Goal: Information Seeking & Learning: Learn about a topic

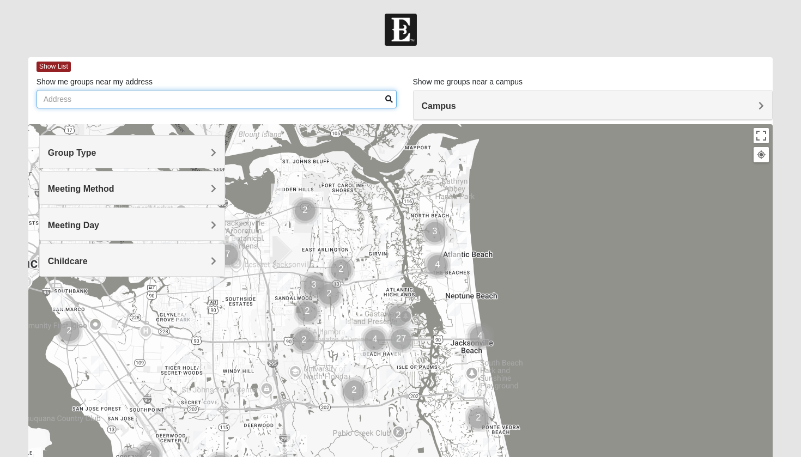
click at [182, 100] on input "Show me groups near my address" at bounding box center [217, 99] width 360 height 19
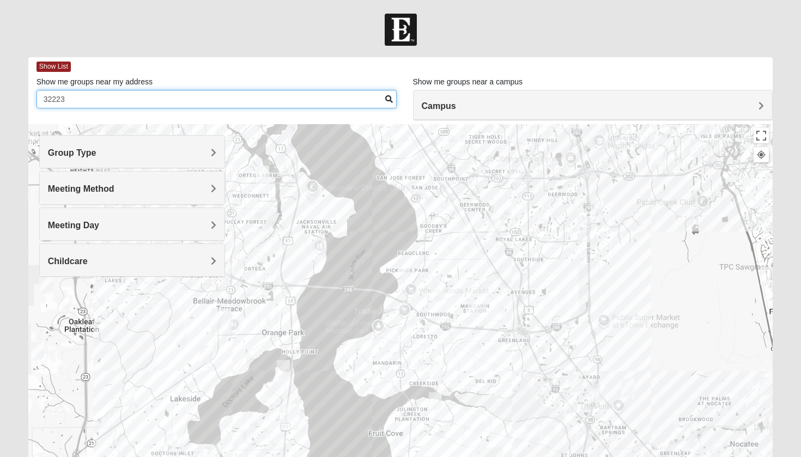
type input "32223"
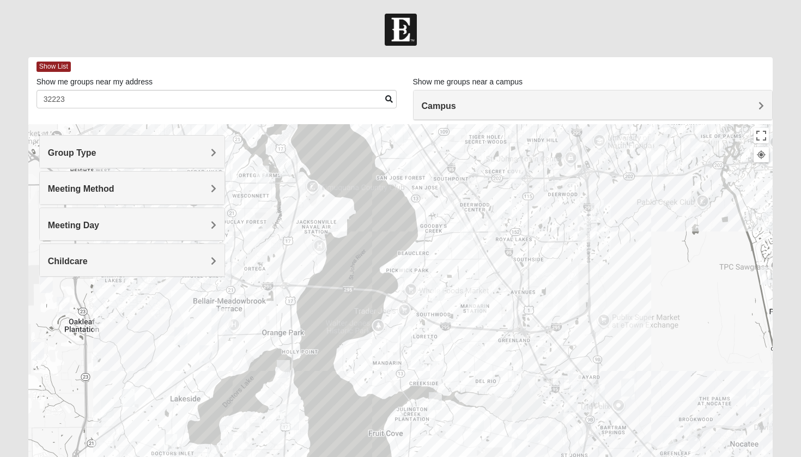
click at [96, 149] on span "Group Type" at bounding box center [72, 152] width 48 height 9
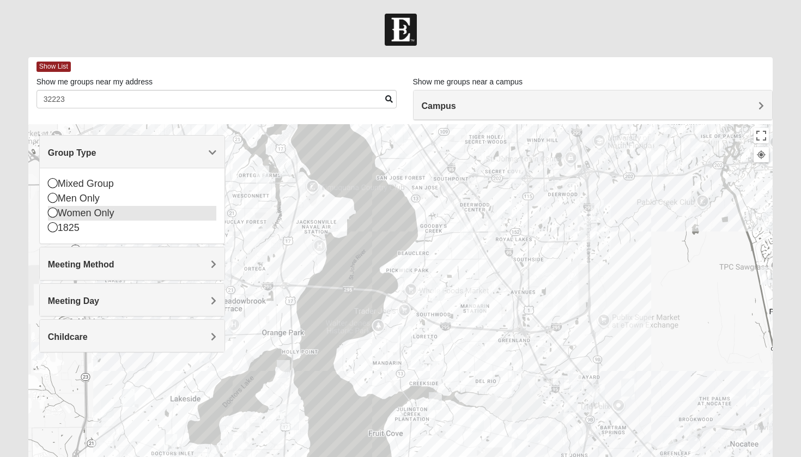
click at [104, 214] on div "Women Only" at bounding box center [132, 213] width 169 height 15
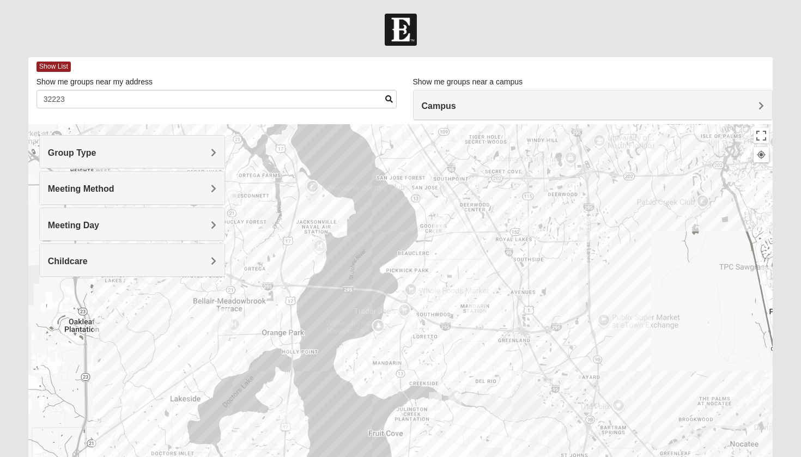
click at [105, 192] on span "Meeting Method" at bounding box center [81, 188] width 66 height 9
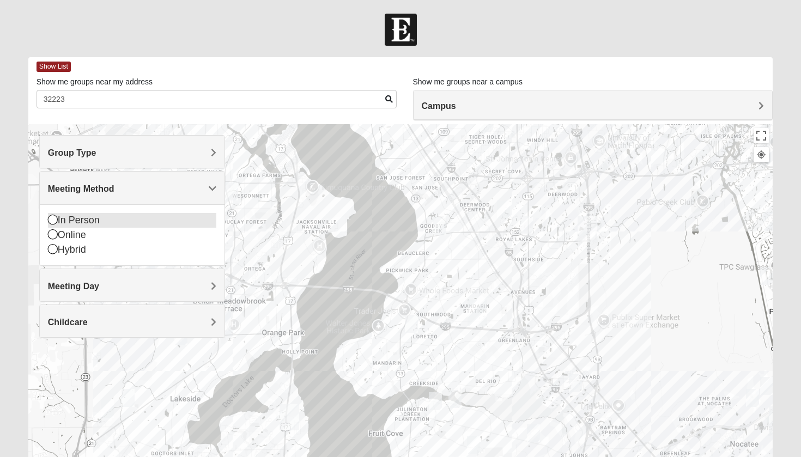
click at [93, 217] on div "In Person" at bounding box center [132, 220] width 169 height 15
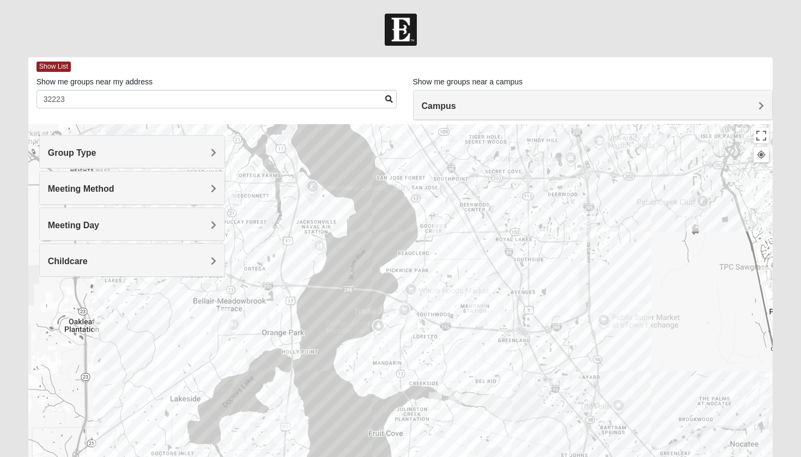
click at [93, 226] on span "Meeting Day" at bounding box center [73, 225] width 51 height 9
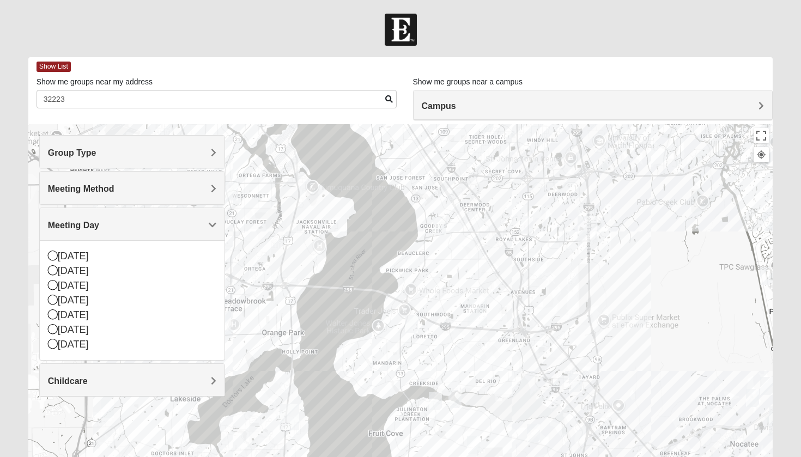
click at [93, 226] on span "Meeting Day" at bounding box center [73, 225] width 51 height 9
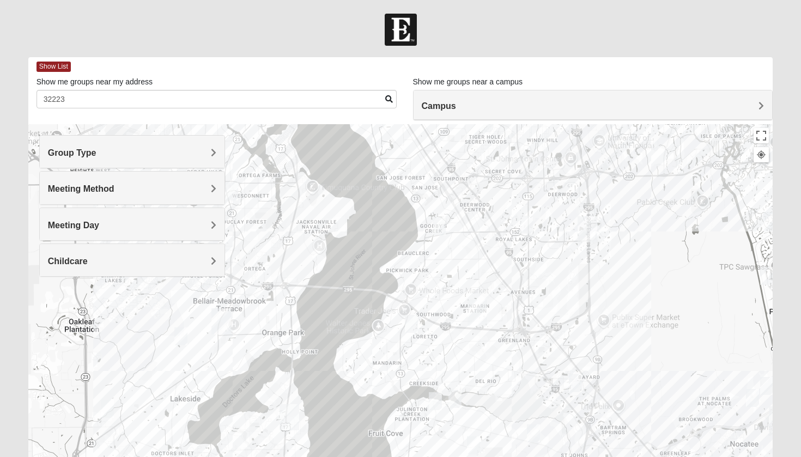
click at [453, 105] on span "Campus" at bounding box center [439, 105] width 34 height 9
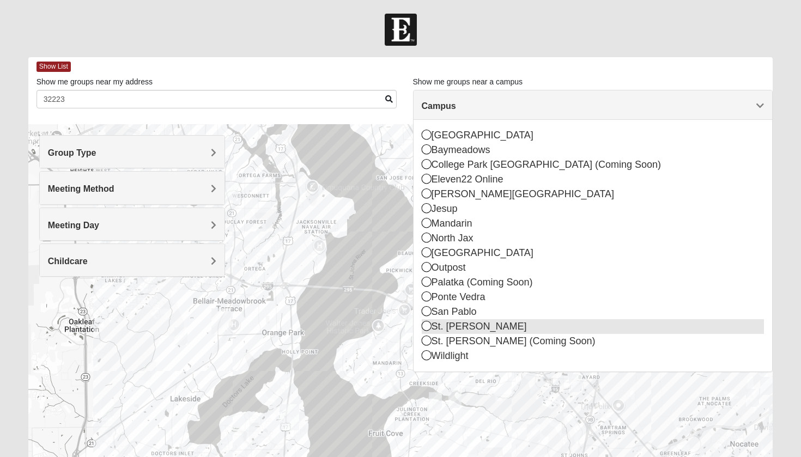
click at [461, 325] on div "St. [PERSON_NAME]" at bounding box center [593, 326] width 343 height 15
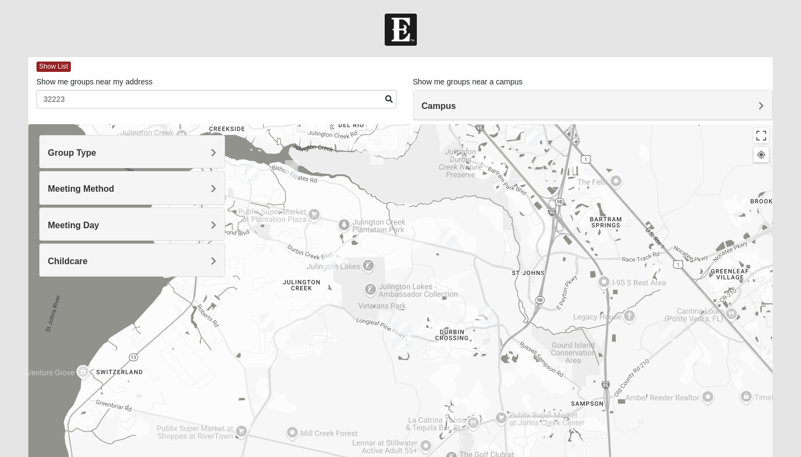
click at [253, 173] on img "Womens LeBel 32259" at bounding box center [252, 172] width 13 height 18
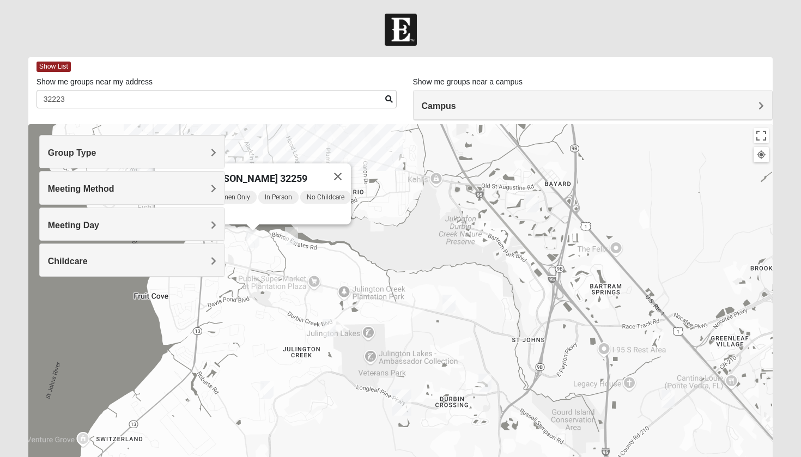
drag, startPoint x: 249, startPoint y: 174, endPoint x: 289, endPoint y: 173, distance: 40.3
click at [291, 173] on div "Womens [PERSON_NAME] 32259" at bounding box center [242, 176] width 163 height 26
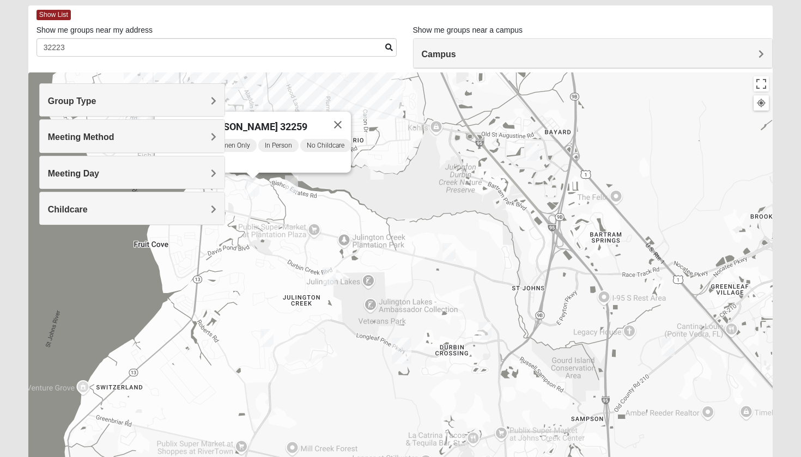
scroll to position [51, 0]
click at [183, 155] on div "Group Type Mixed Group Men Only Women Only 1825 Meeting Method In Person Online…" at bounding box center [132, 155] width 186 height 142
click at [181, 153] on div "Meeting Method" at bounding box center [132, 137] width 185 height 32
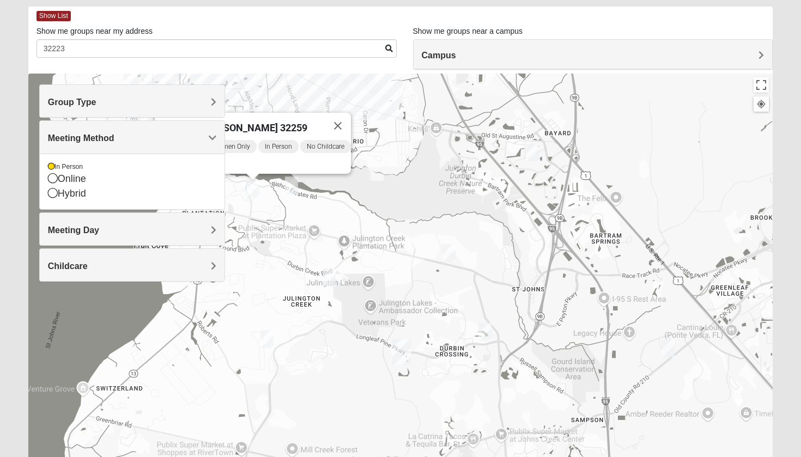
click at [182, 153] on div "Meeting Method In Person Online Hybrid" at bounding box center [132, 164] width 186 height 89
click at [114, 137] on span "Meeting Method" at bounding box center [81, 137] width 66 height 9
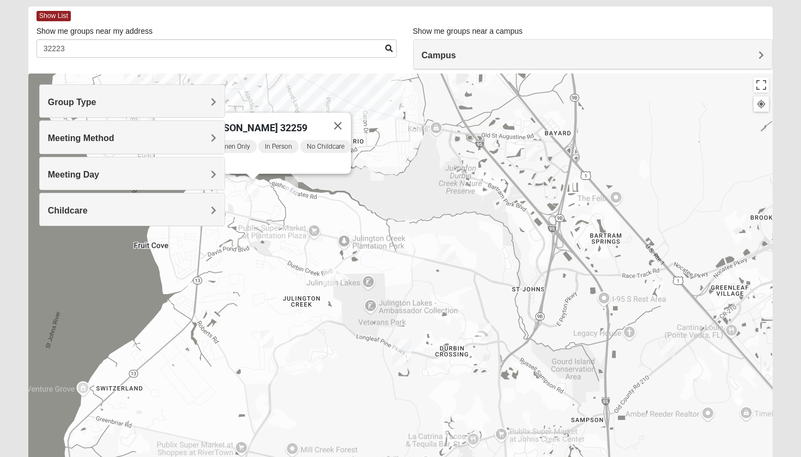
click at [196, 155] on div "Group Type Mixed Group Men Only Women Only 1825 Meeting Method In Person Online…" at bounding box center [132, 155] width 186 height 142
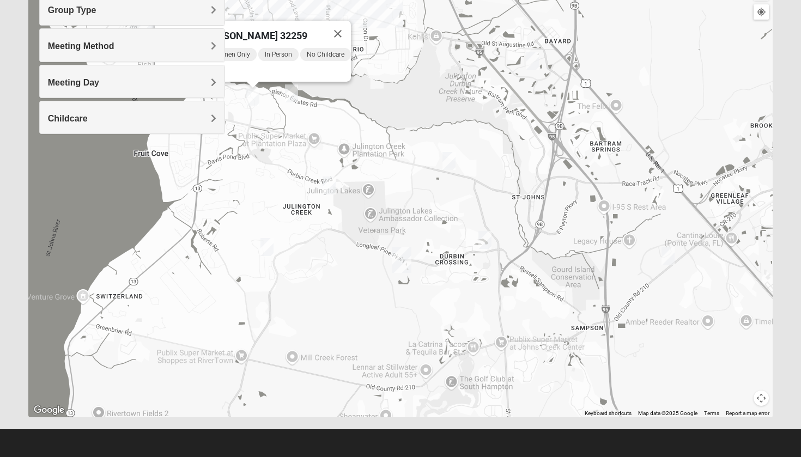
scroll to position [143, 0]
click at [761, 402] on button "Map camera controls" at bounding box center [761, 398] width 15 height 15
click at [726, 400] on button "Move down" at bounding box center [722, 398] width 15 height 15
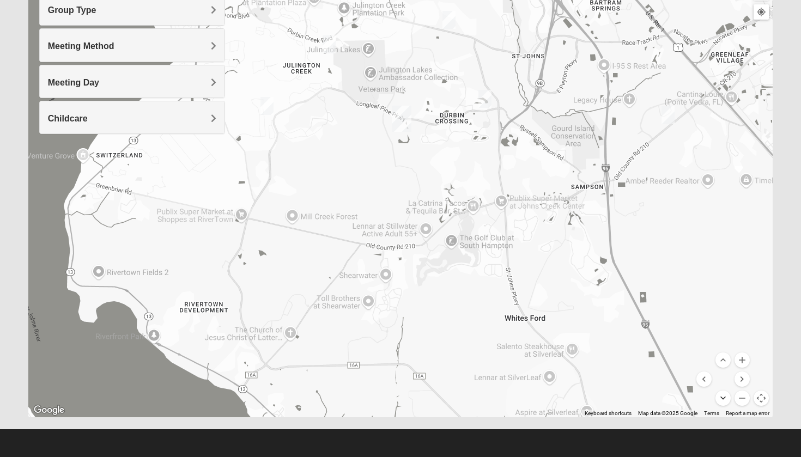
click at [726, 400] on button "Move down" at bounding box center [722, 398] width 15 height 15
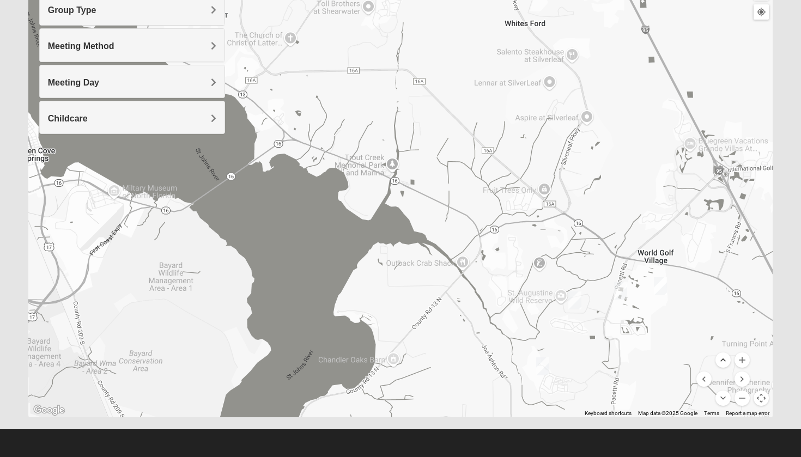
click at [726, 360] on button "Move up" at bounding box center [722, 360] width 15 height 15
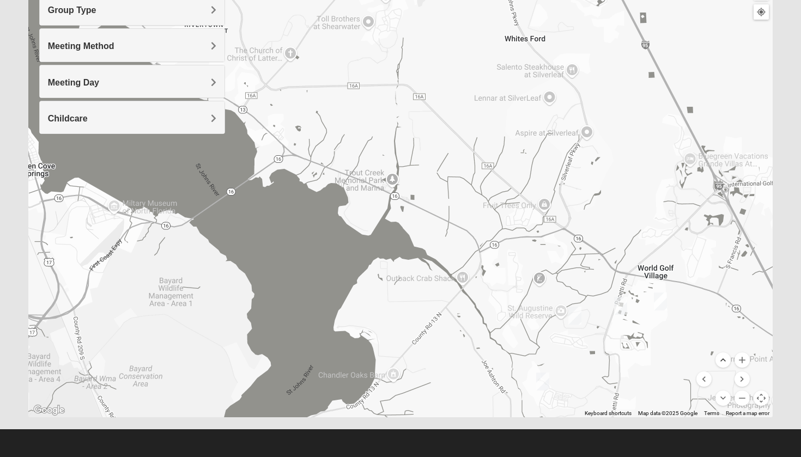
click at [726, 360] on button "Move up" at bounding box center [722, 360] width 15 height 15
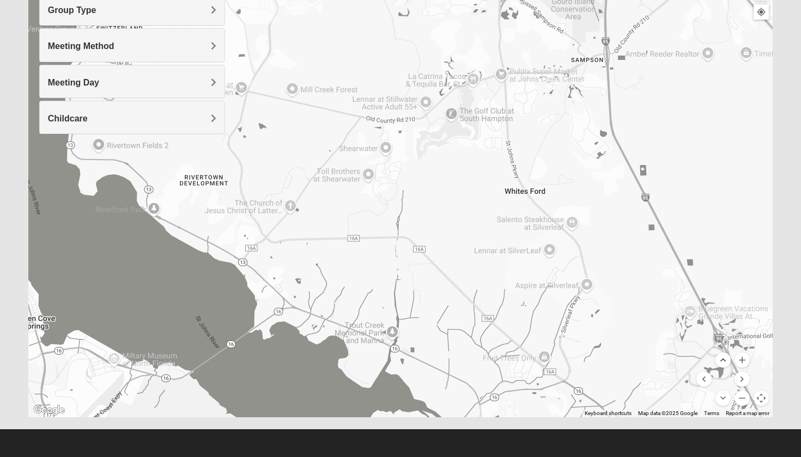
click at [726, 360] on button "Move up" at bounding box center [722, 360] width 15 height 15
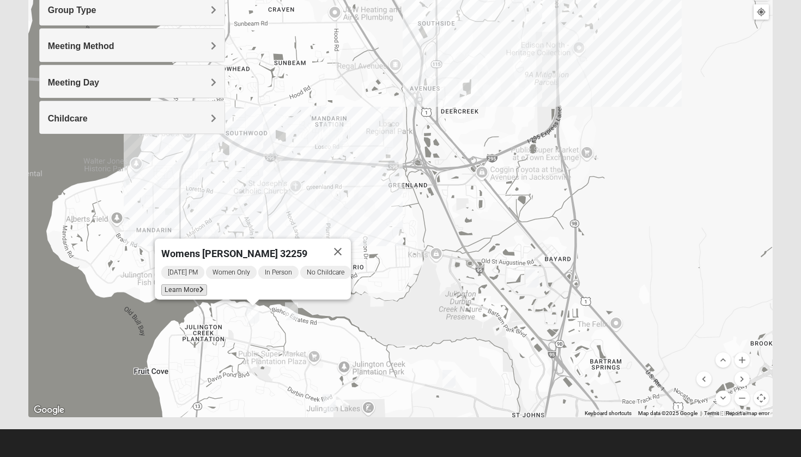
click at [190, 284] on span "Learn More" at bounding box center [184, 289] width 46 height 11
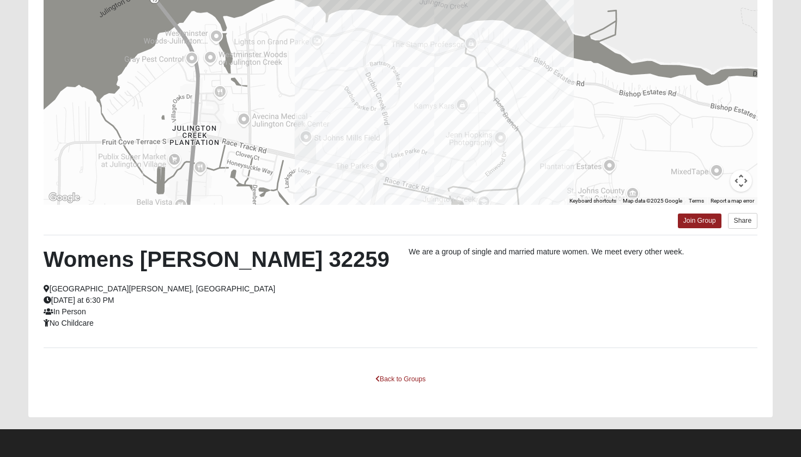
scroll to position [132, 0]
click at [407, 377] on link "Back to Groups" at bounding box center [400, 379] width 64 height 17
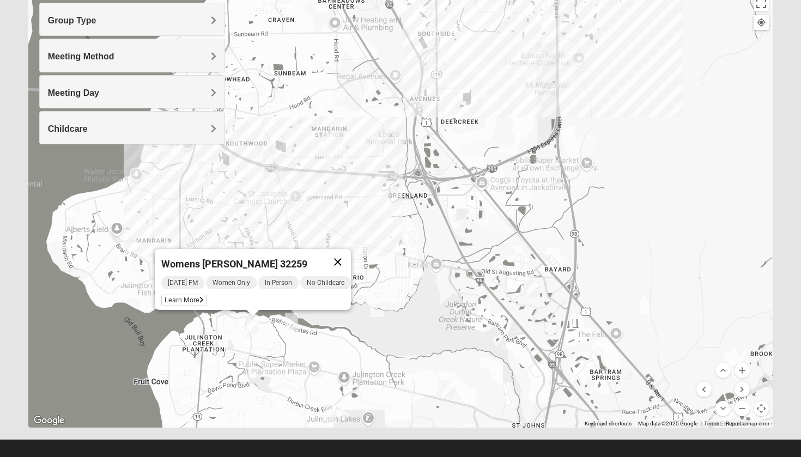
click at [343, 258] on button "Close" at bounding box center [338, 262] width 26 height 26
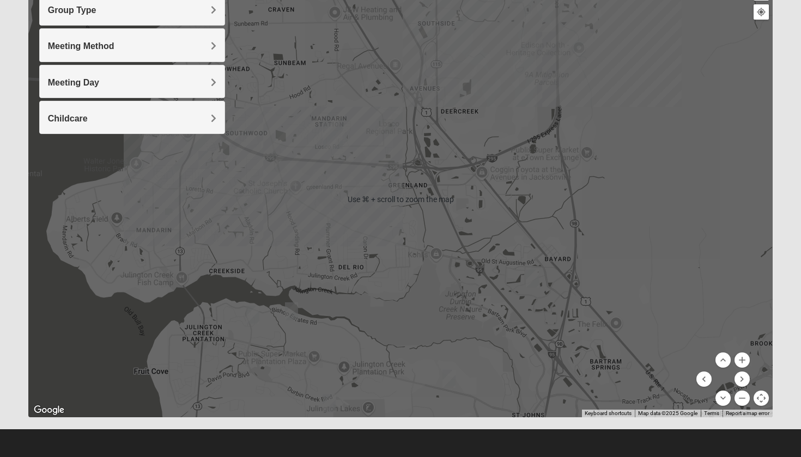
scroll to position [143, 0]
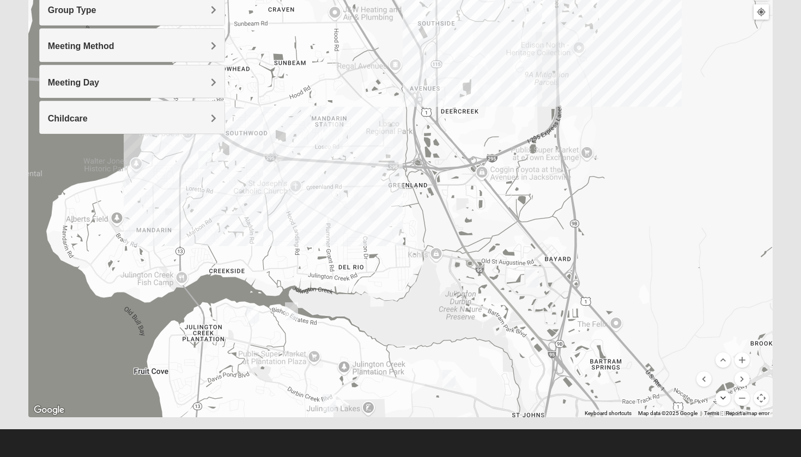
click at [723, 395] on button "Move down" at bounding box center [722, 398] width 15 height 15
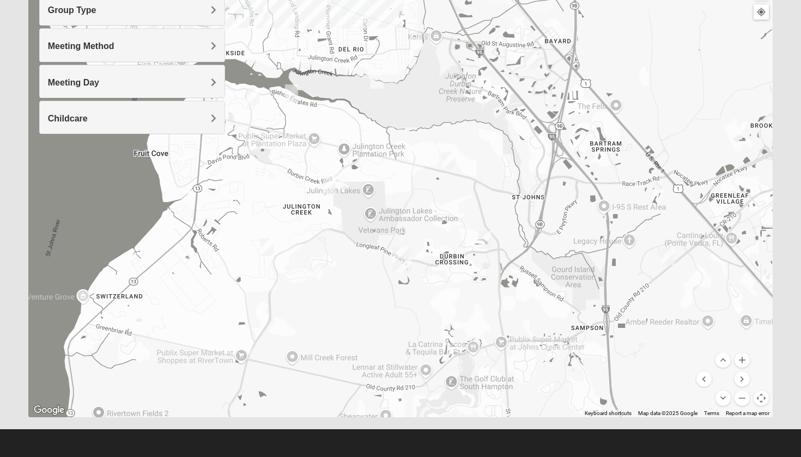
click at [268, 246] on img "Womens Crane 32259" at bounding box center [266, 247] width 13 height 18
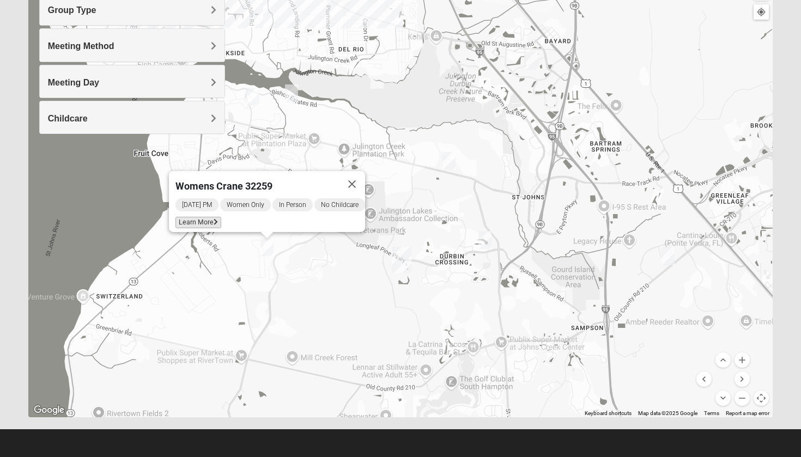
click at [207, 220] on span "Learn More" at bounding box center [198, 222] width 46 height 11
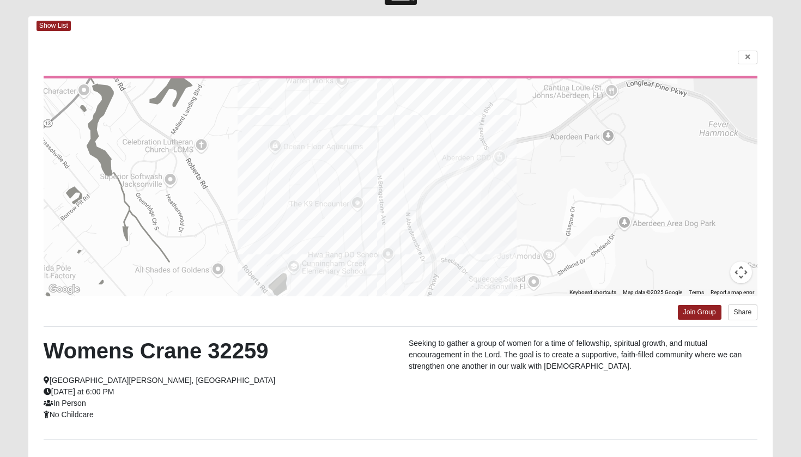
scroll to position [35, 0]
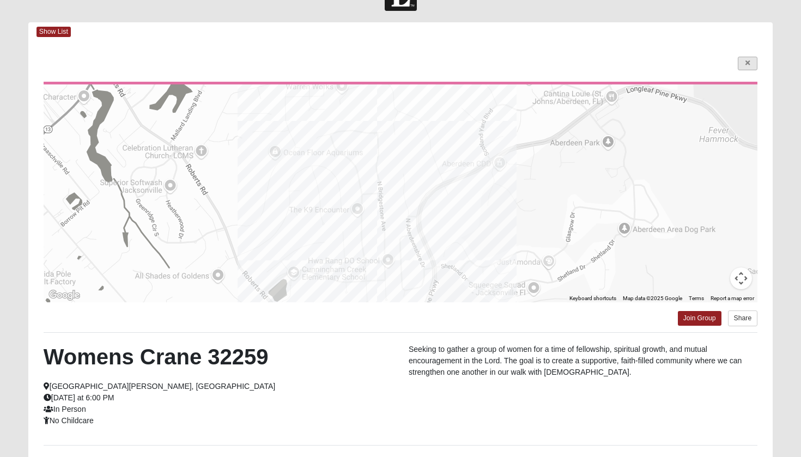
click at [753, 64] on link at bounding box center [748, 64] width 20 height 14
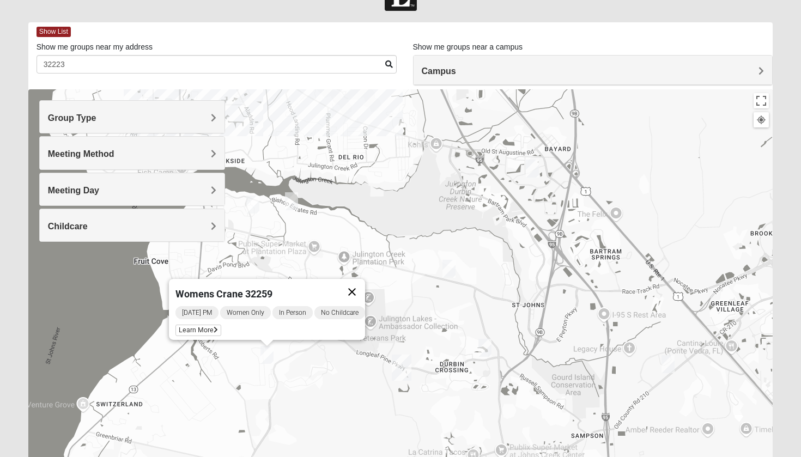
click at [359, 283] on button "Close" at bounding box center [352, 292] width 26 height 26
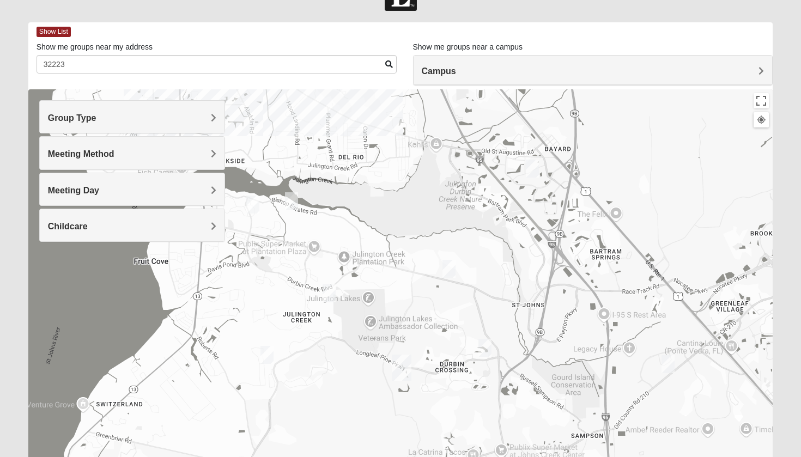
click at [532, 167] on img "Womens Gonzalez 32258" at bounding box center [532, 169] width 13 height 18
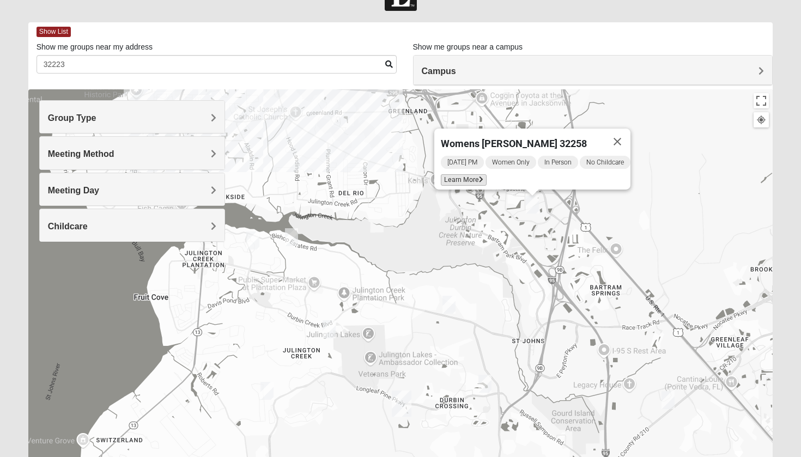
click at [467, 174] on span "Learn More" at bounding box center [464, 179] width 46 height 11
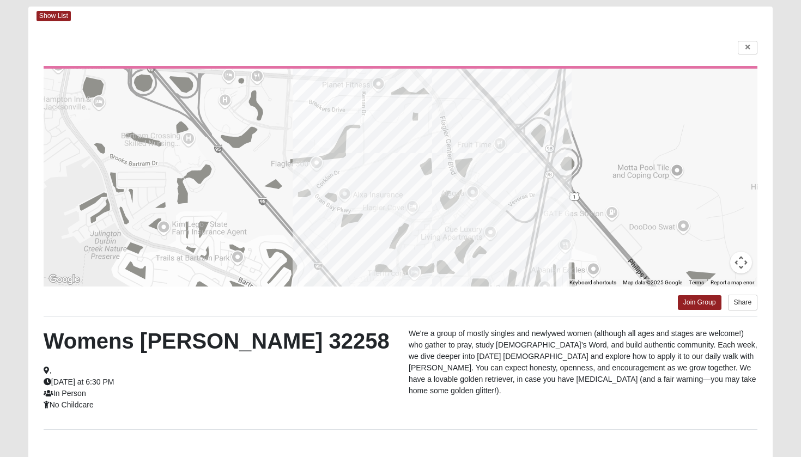
scroll to position [47, 0]
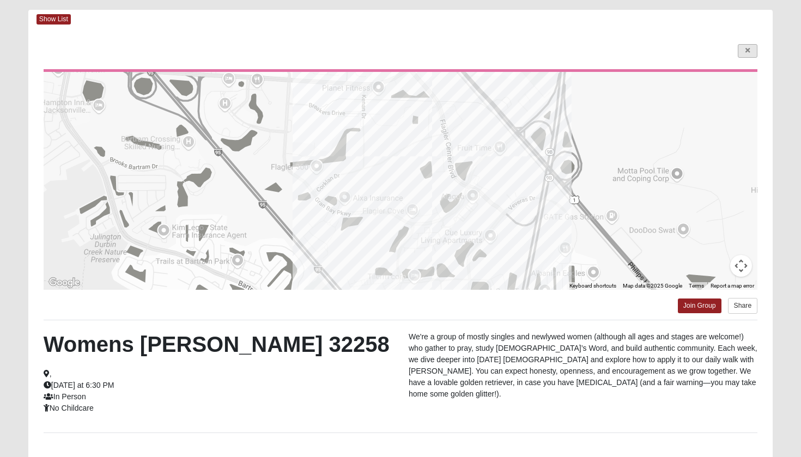
click at [754, 51] on link at bounding box center [748, 51] width 20 height 14
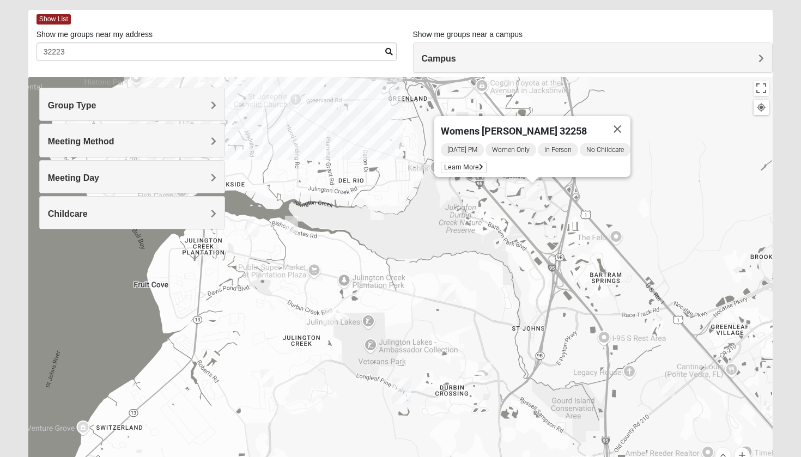
click at [667, 386] on img "Womens Houser 32259" at bounding box center [667, 388] width 13 height 18
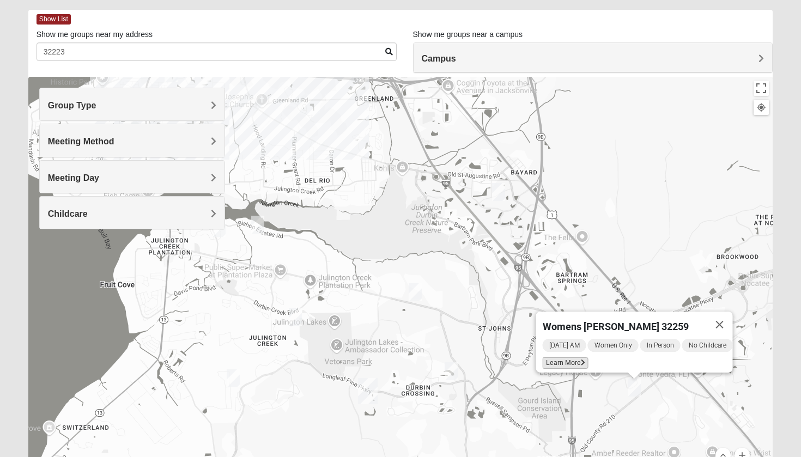
click at [570, 359] on span "Learn More" at bounding box center [566, 362] width 46 height 11
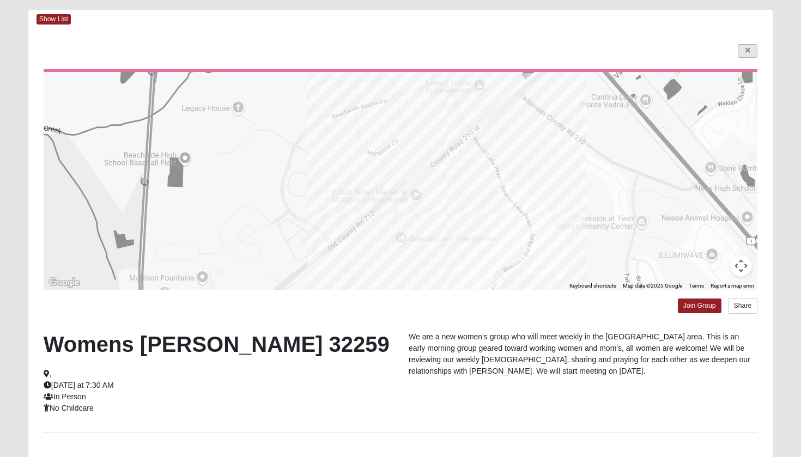
click at [749, 52] on icon at bounding box center [747, 50] width 4 height 7
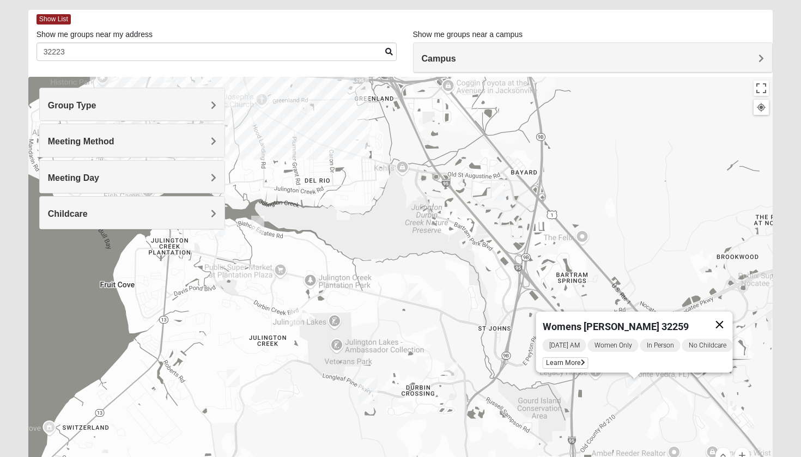
click at [731, 319] on button "Close" at bounding box center [720, 325] width 26 height 26
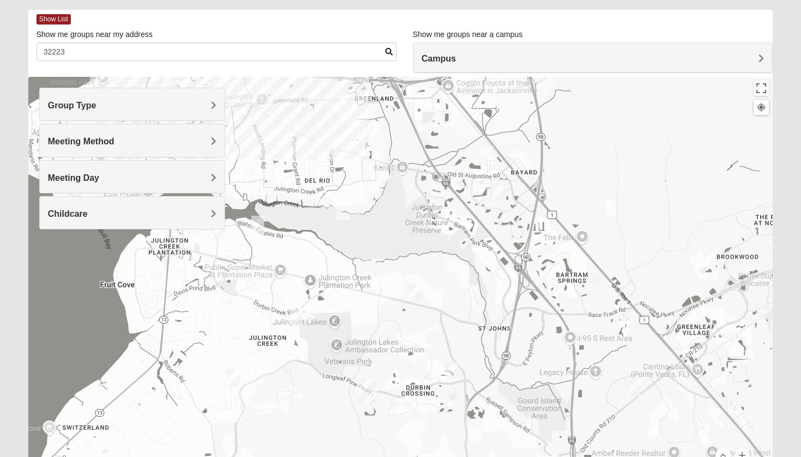
click at [454, 371] on img "Womens Caro 32259" at bounding box center [451, 371] width 13 height 18
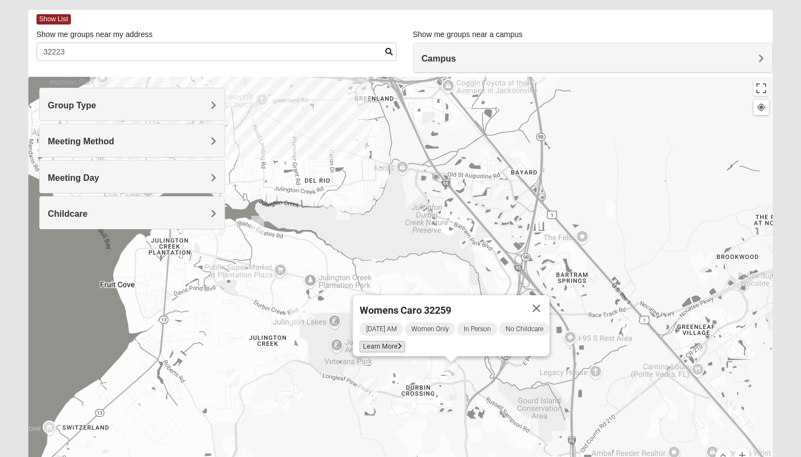
click at [385, 341] on span "Learn More" at bounding box center [383, 346] width 46 height 11
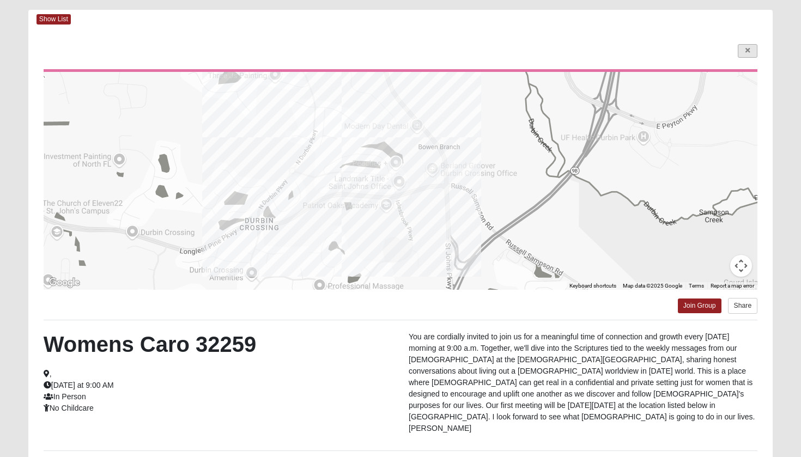
click at [745, 54] on link at bounding box center [748, 51] width 20 height 14
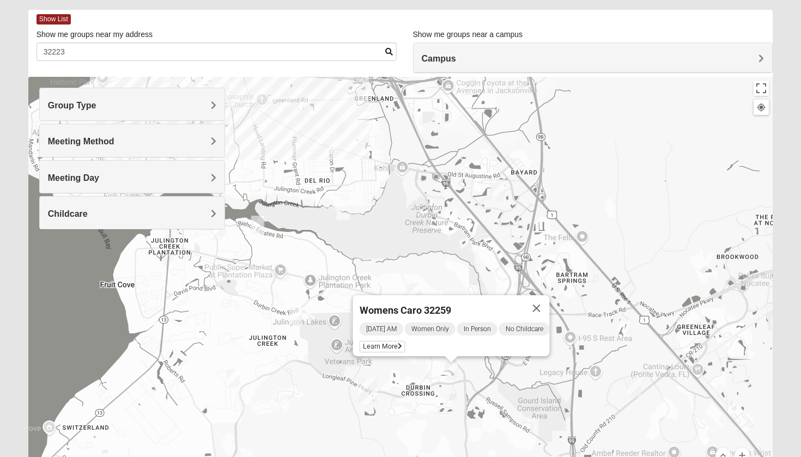
click at [235, 379] on img "Womens Crane 32259" at bounding box center [233, 378] width 13 height 18
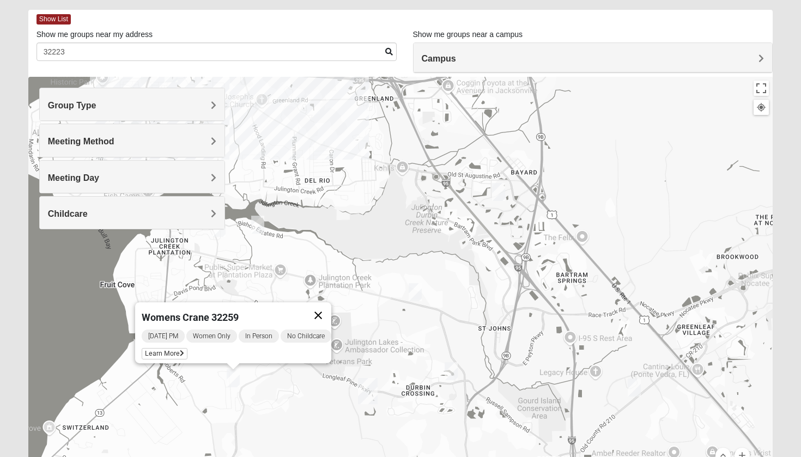
click at [325, 308] on button "Close" at bounding box center [318, 315] width 26 height 26
click at [299, 318] on img "Womens Iliff 32259" at bounding box center [295, 317] width 13 height 18
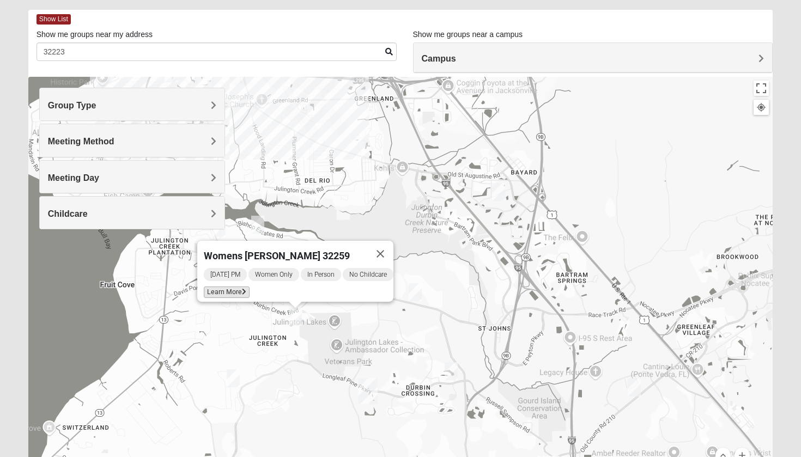
click at [242, 289] on icon at bounding box center [244, 292] width 4 height 7
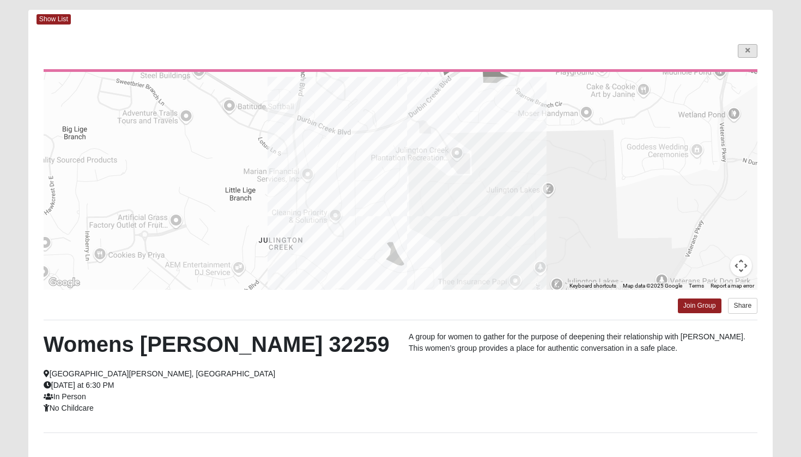
click at [752, 54] on link at bounding box center [748, 51] width 20 height 14
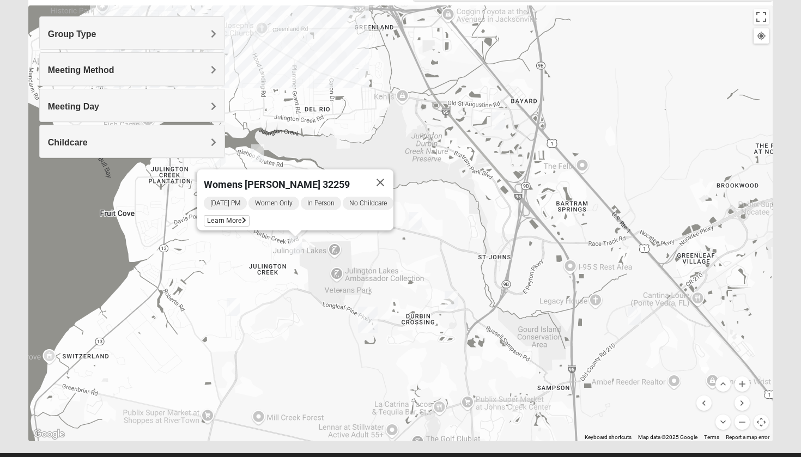
scroll to position [114, 0]
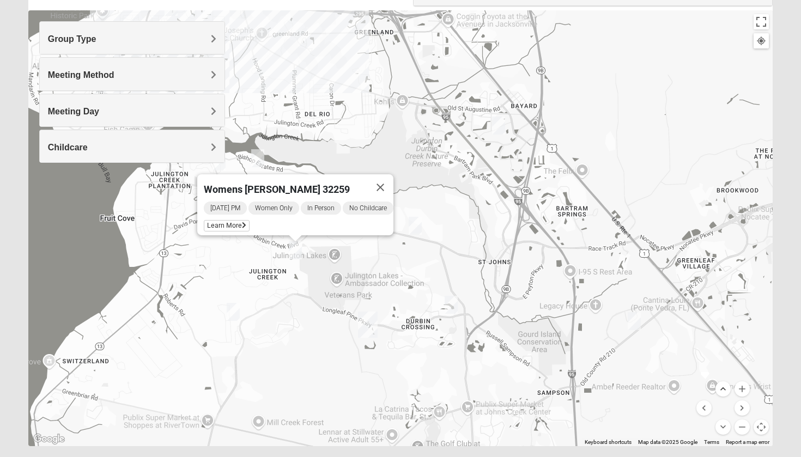
click at [724, 389] on button "Move up" at bounding box center [722, 388] width 15 height 15
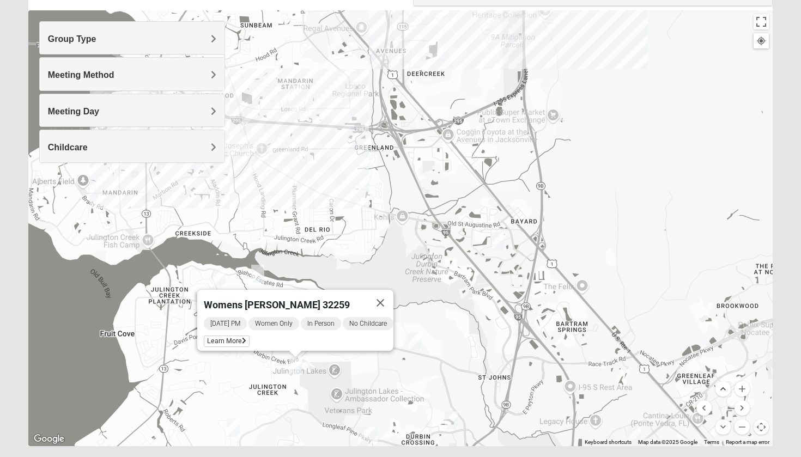
click at [724, 389] on button "Move up" at bounding box center [722, 388] width 15 height 15
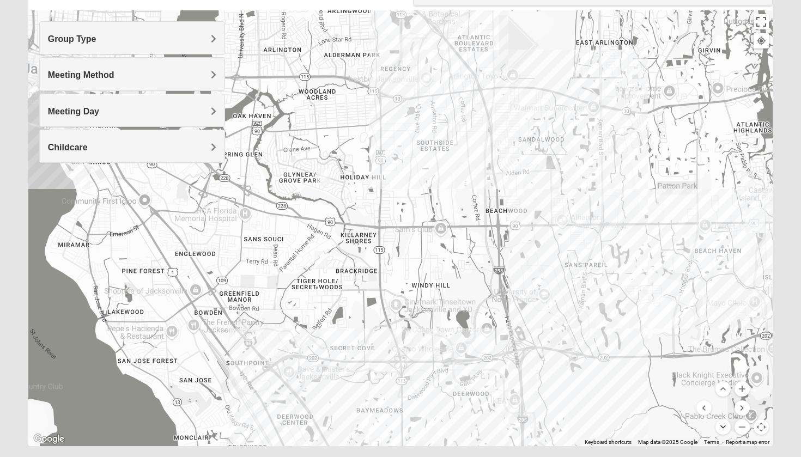
click at [725, 430] on button "Move down" at bounding box center [722, 427] width 15 height 15
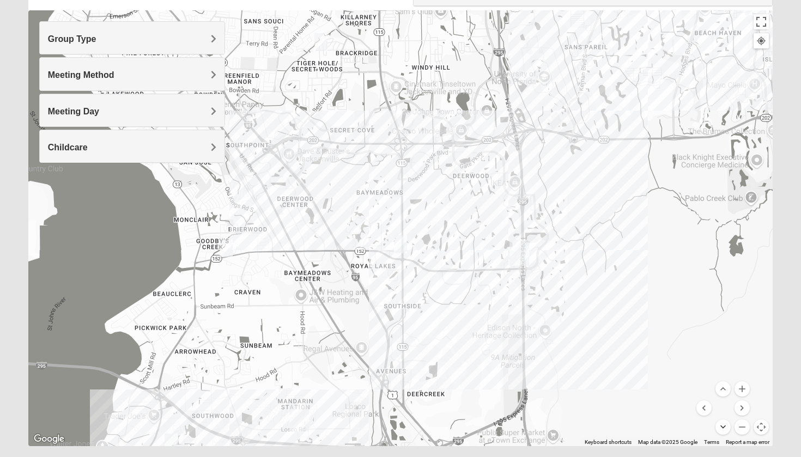
click at [725, 430] on button "Move down" at bounding box center [722, 427] width 15 height 15
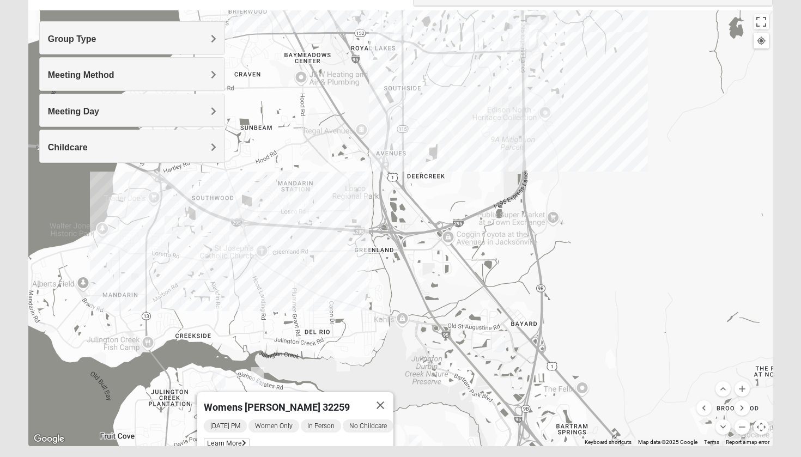
click at [172, 222] on img "Womens Salomao 32223" at bounding box center [171, 225] width 13 height 18
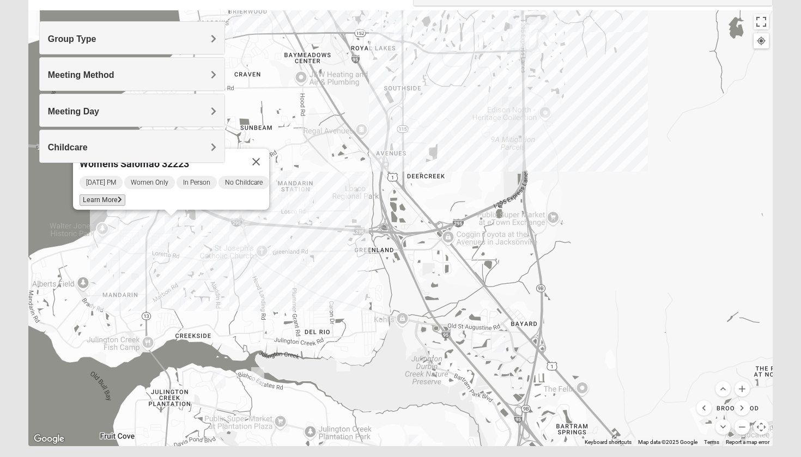
click at [108, 197] on span "Learn More" at bounding box center [103, 200] width 46 height 11
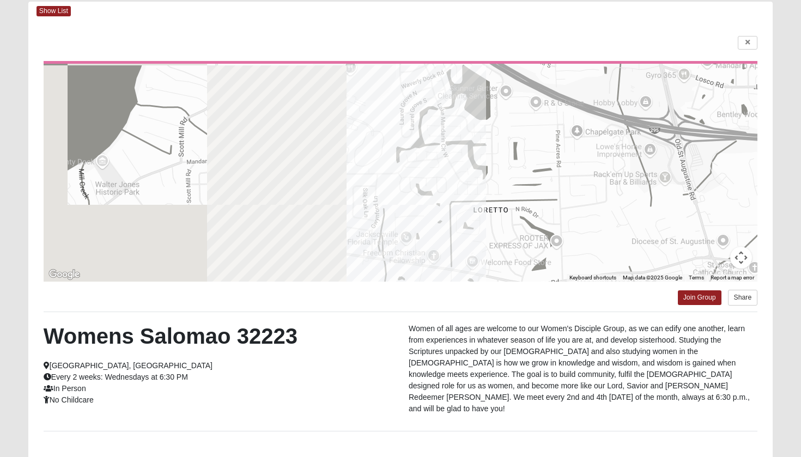
scroll to position [54, 0]
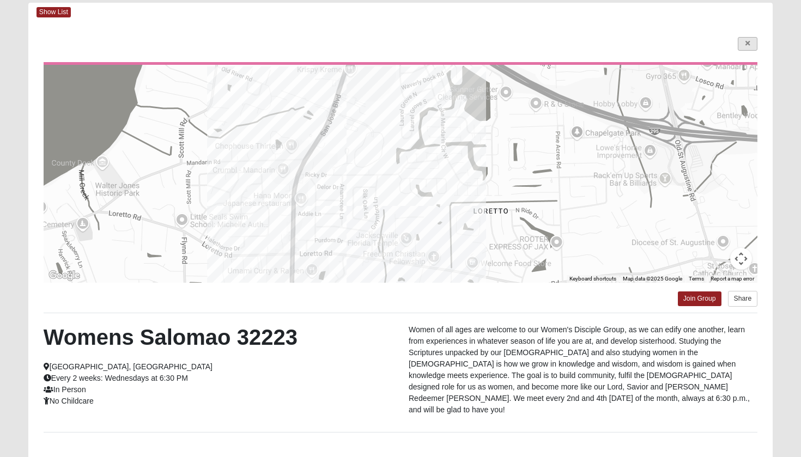
click at [754, 44] on link at bounding box center [748, 44] width 20 height 14
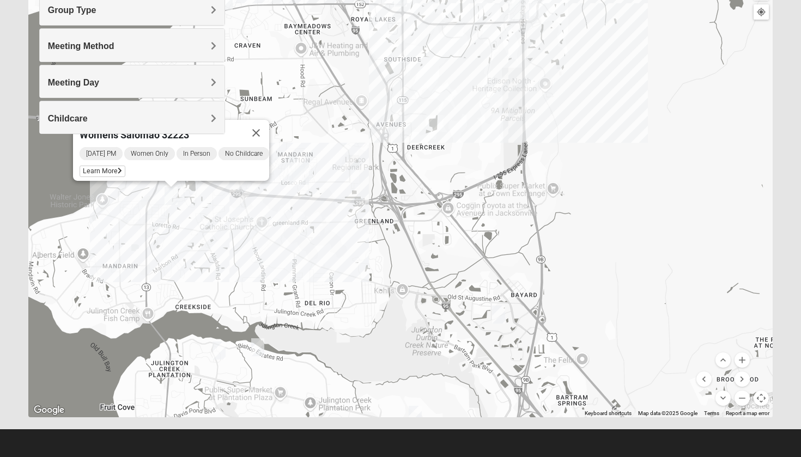
scroll to position [143, 0]
click at [721, 362] on button "Move up" at bounding box center [722, 360] width 15 height 15
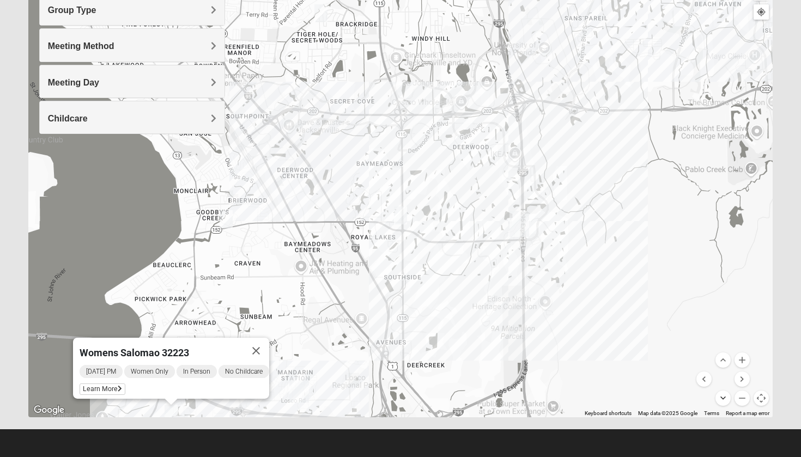
click at [729, 398] on button "Move down" at bounding box center [722, 398] width 15 height 15
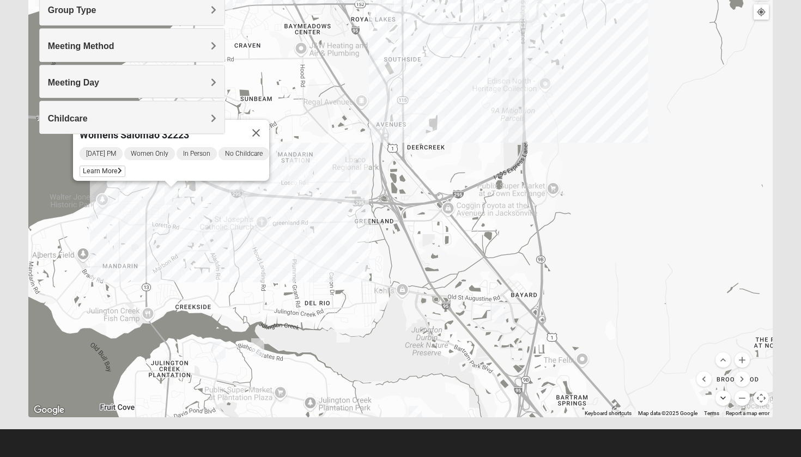
click at [729, 398] on button "Move down" at bounding box center [722, 398] width 15 height 15
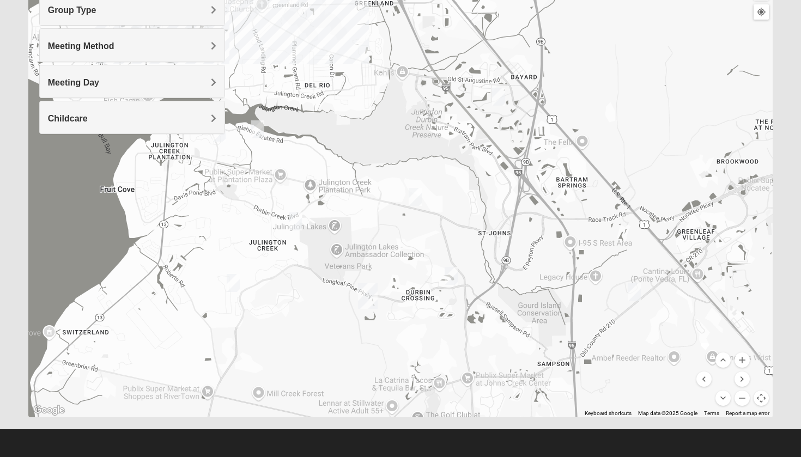
click at [500, 95] on img "Womens Gonzalez 32258" at bounding box center [498, 97] width 13 height 18
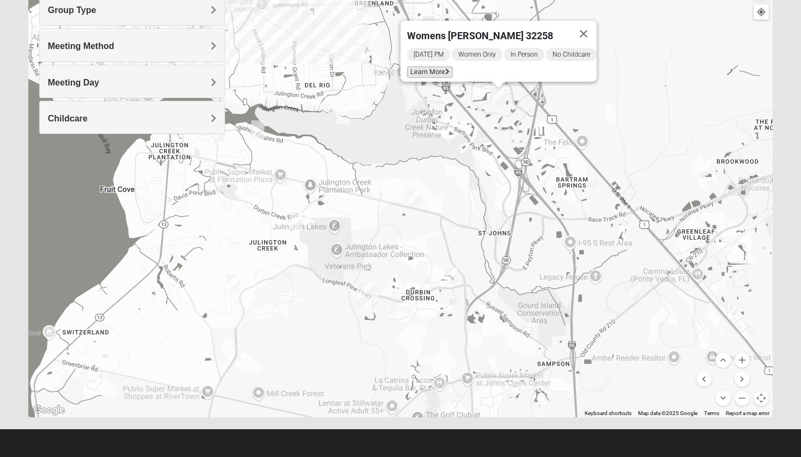
click at [433, 66] on span "Learn More" at bounding box center [430, 71] width 46 height 11
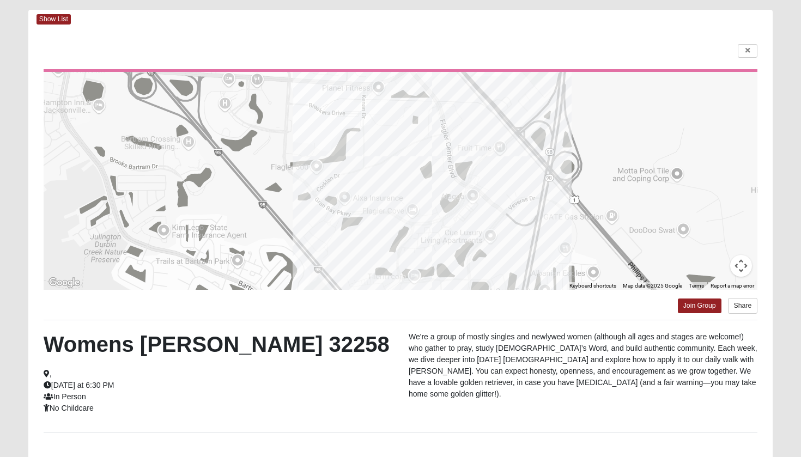
scroll to position [47, 0]
click at [748, 53] on icon at bounding box center [747, 50] width 4 height 7
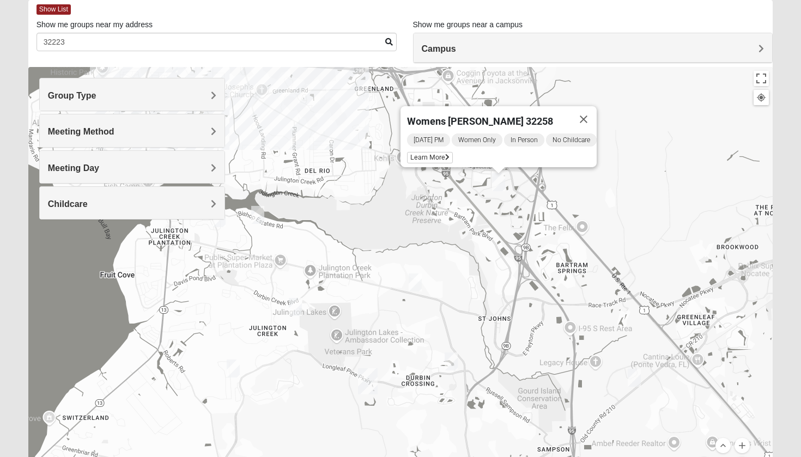
scroll to position [54, 0]
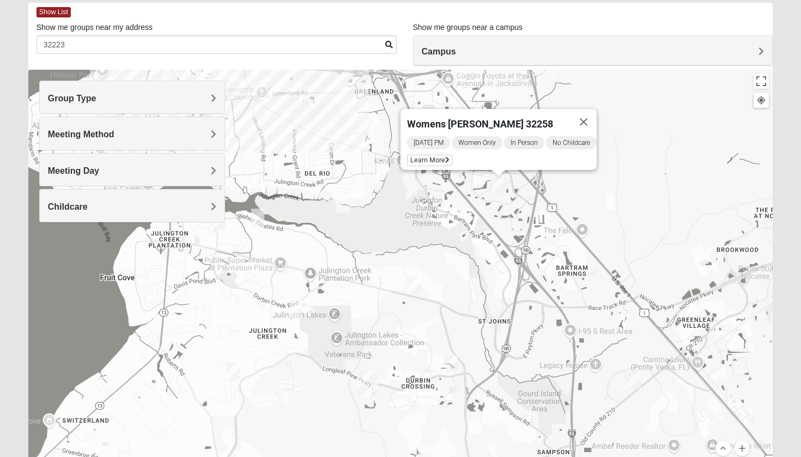
click at [296, 307] on img "Womens Iliff 32259" at bounding box center [295, 310] width 13 height 18
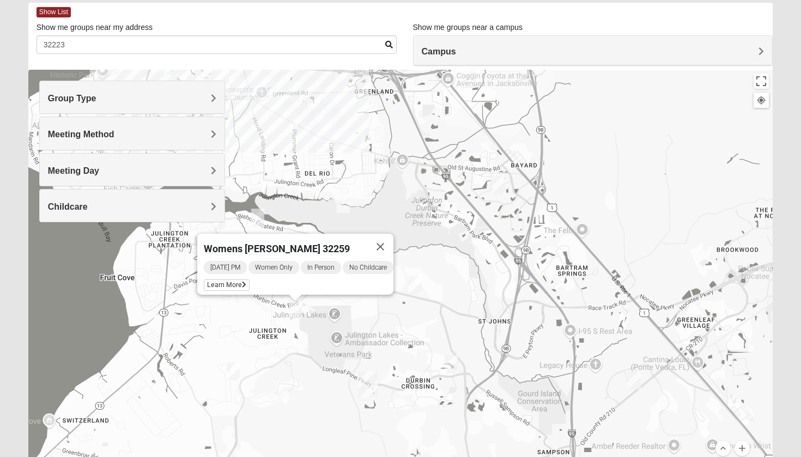
click at [240, 369] on div "Womens [PERSON_NAME] 32259 [DATE] PM Women Only In Person No Childcare Learn Mo…" at bounding box center [400, 288] width 745 height 436
click at [232, 375] on img "Womens Crane 32259" at bounding box center [233, 371] width 13 height 18
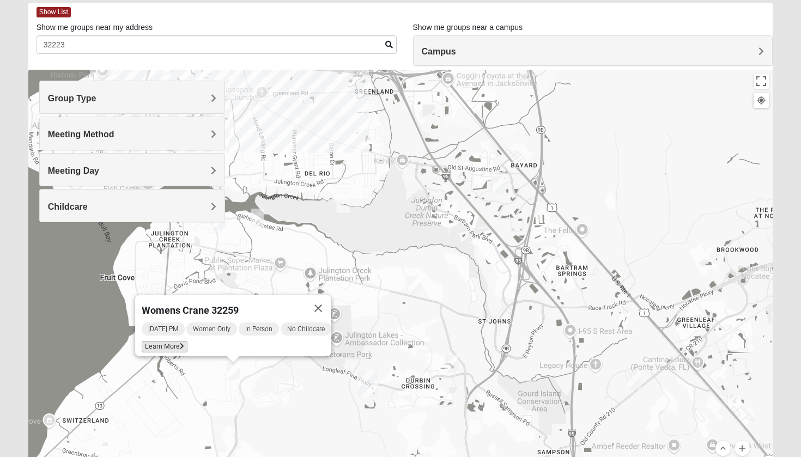
click at [161, 343] on span "Learn More" at bounding box center [165, 346] width 46 height 11
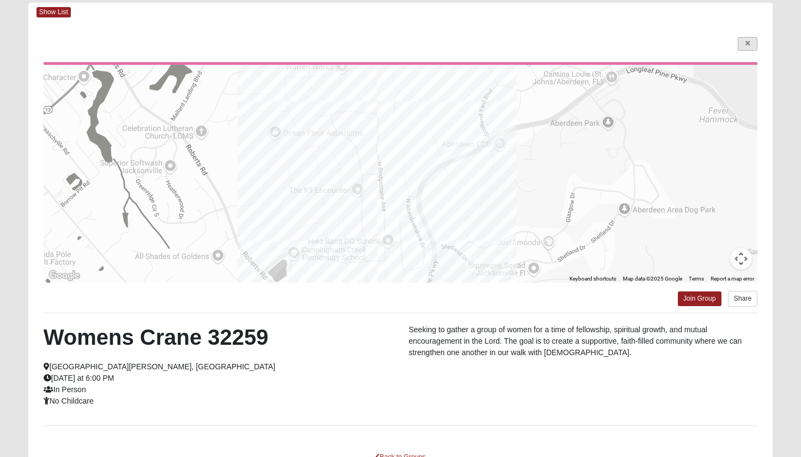
click at [748, 45] on icon at bounding box center [747, 43] width 4 height 7
